Goal: Information Seeking & Learning: Learn about a topic

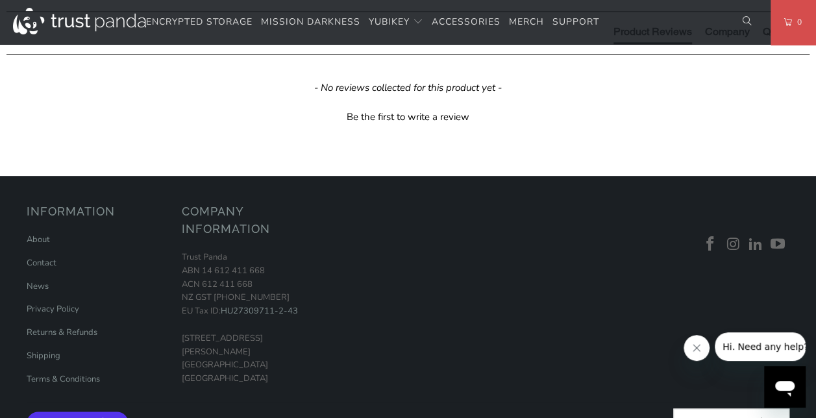
scroll to position [873, 0]
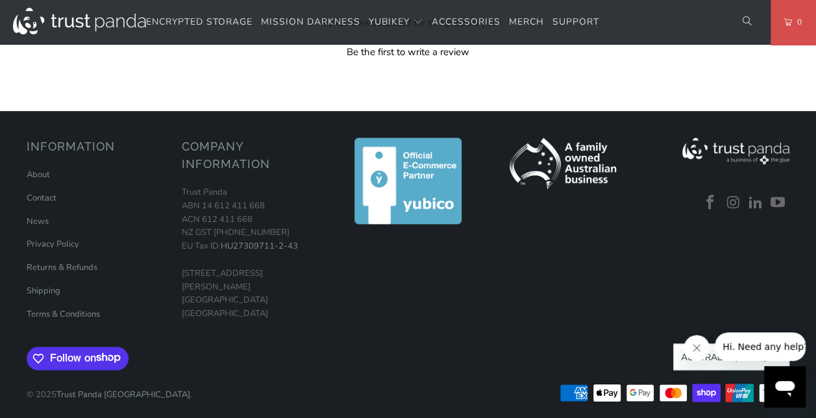
click at [0, 0] on strong "Security Key NFC by [PERSON_NAME]" at bounding box center [0, 0] width 0 height 0
drag, startPoint x: 175, startPoint y: 131, endPoint x: 190, endPoint y: 134, distance: 14.6
click at [0, 0] on p "The Security Key NFC by [PERSON_NAME] is FIDO and FIDO2 certified. It works wit…" at bounding box center [0, 0] width 0 height 0
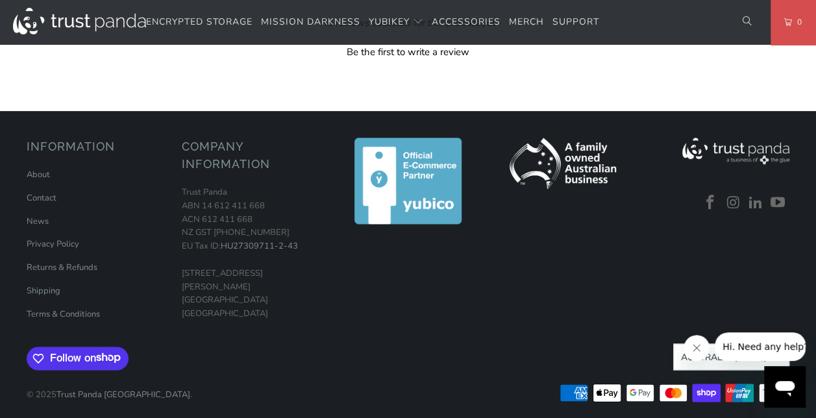
click at [0, 0] on strong "Security Key NFC by [PERSON_NAME]" at bounding box center [0, 0] width 0 height 0
click at [0, 0] on div "The Security Key NFC by [PERSON_NAME] simplifies your login and secures your ac…" at bounding box center [0, 0] width 0 height 0
drag, startPoint x: 119, startPoint y: 125, endPoint x: 127, endPoint y: 129, distance: 9.3
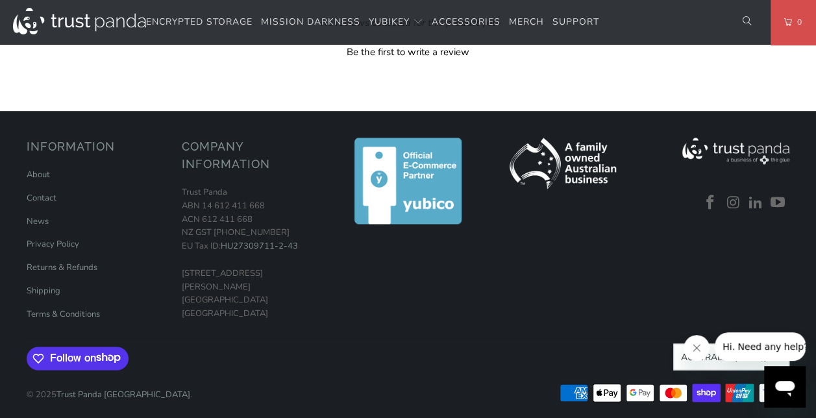
click at [0, 0] on strong "Security Key NFC by [PERSON_NAME]" at bounding box center [0, 0] width 0 height 0
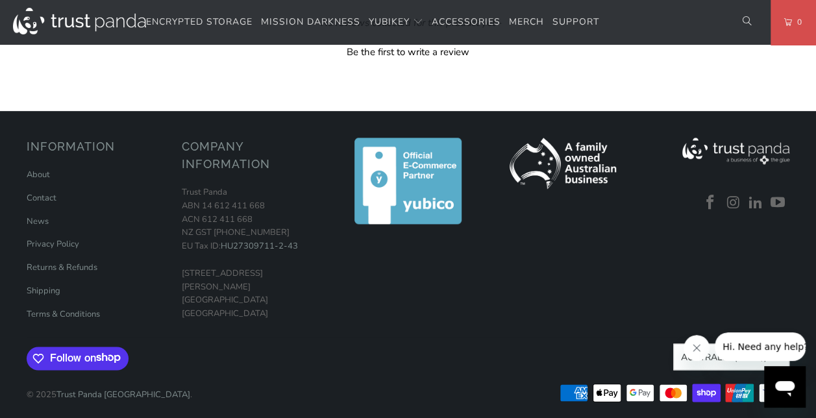
click at [0, 0] on strong "Security Key NFC by [PERSON_NAME]" at bounding box center [0, 0] width 0 height 0
drag, startPoint x: 80, startPoint y: 131, endPoint x: 108, endPoint y: 160, distance: 40.9
click at [0, 0] on div "The Security Key NFC by [PERSON_NAME] simplifies your login and secures your ac…" at bounding box center [0, 0] width 0 height 0
click at [0, 0] on p "The Security Key NFC by [PERSON_NAME] is FIDO and FIDO2 certified. It works wit…" at bounding box center [0, 0] width 0 height 0
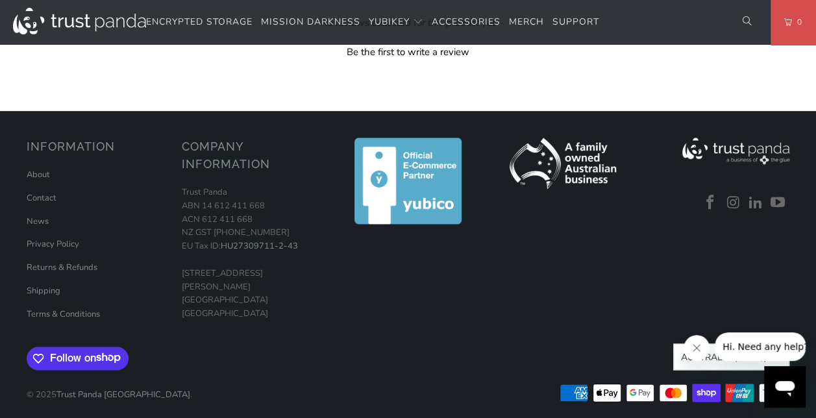
click at [0, 0] on strong "Security Key NFC by [PERSON_NAME]" at bounding box center [0, 0] width 0 height 0
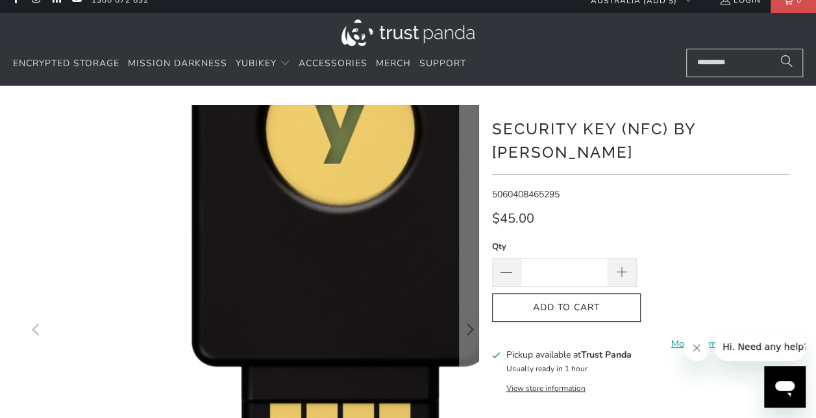
scroll to position [0, 0]
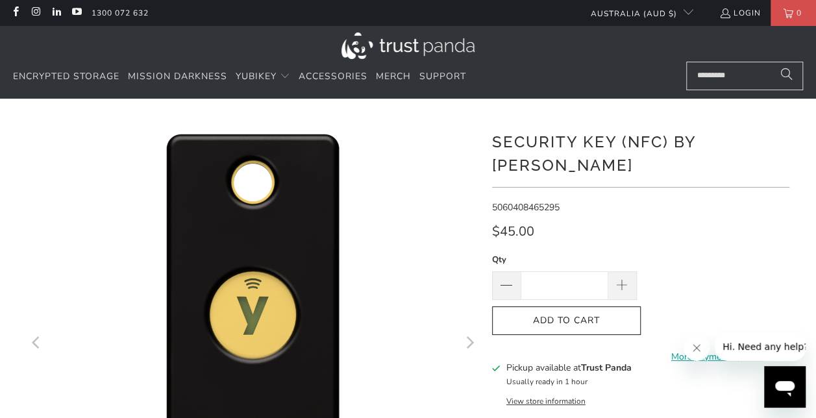
click at [762, 140] on h1 "Security Key (NFC) by [PERSON_NAME]" at bounding box center [640, 152] width 297 height 49
click at [762, 141] on h1 "Security Key (NFC) by [PERSON_NAME]" at bounding box center [640, 152] width 297 height 49
click at [762, 142] on h1 "Security Key (NFC) by [PERSON_NAME]" at bounding box center [640, 152] width 297 height 49
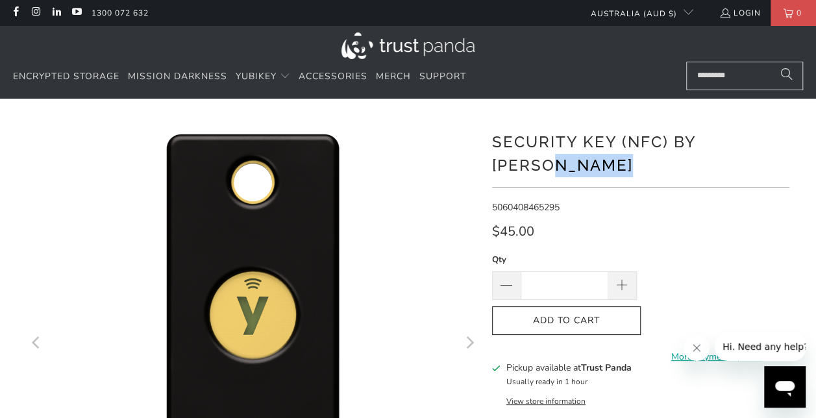
click at [762, 142] on h1 "Security Key (NFC) by [PERSON_NAME]" at bounding box center [640, 152] width 297 height 49
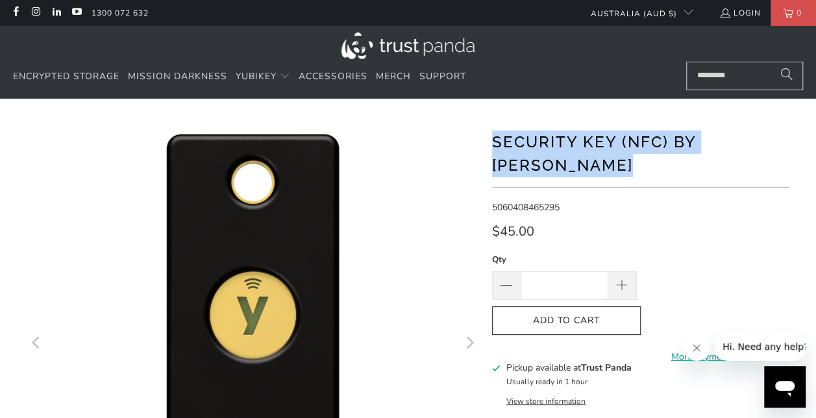
copy div "Security Key (NFC) by [PERSON_NAME]"
click at [554, 162] on div "Security Key (NFC) by [PERSON_NAME]" at bounding box center [640, 158] width 297 height 60
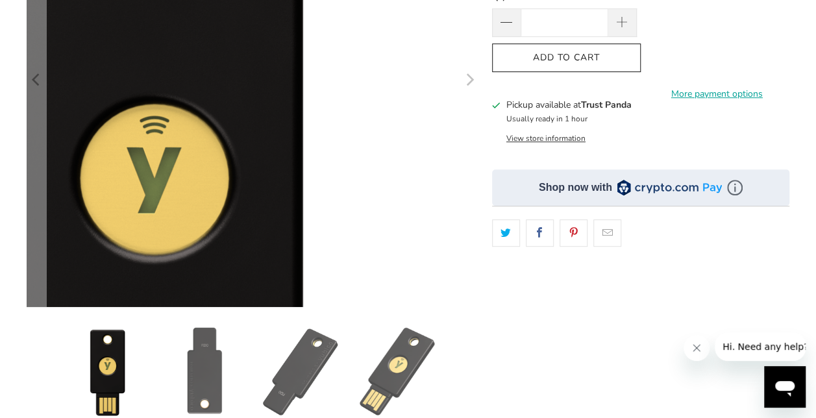
scroll to position [130, 0]
